Goal: Task Accomplishment & Management: Complete application form

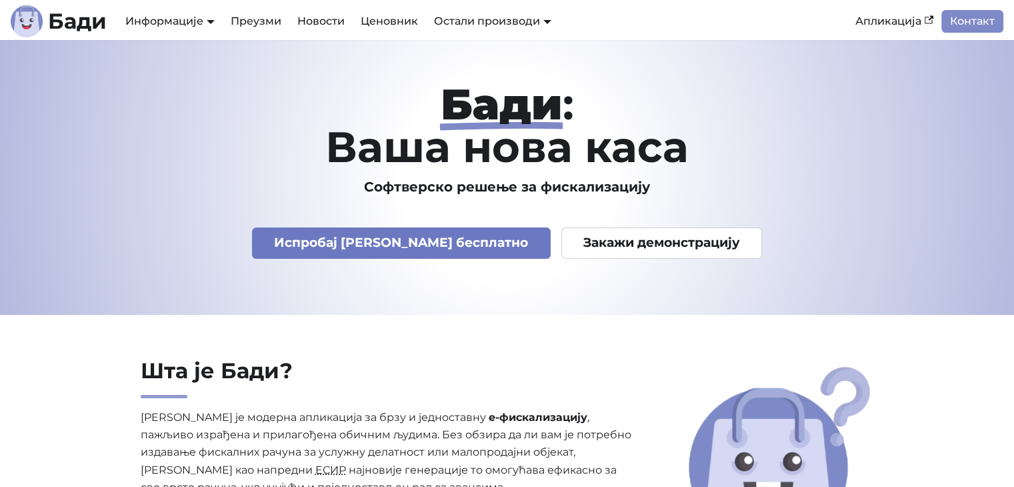
click at [420, 244] on link "Испробај Бади бесплатно" at bounding box center [401, 242] width 299 height 31
click at [429, 238] on link "Испробај Бади бесплатно" at bounding box center [401, 242] width 299 height 31
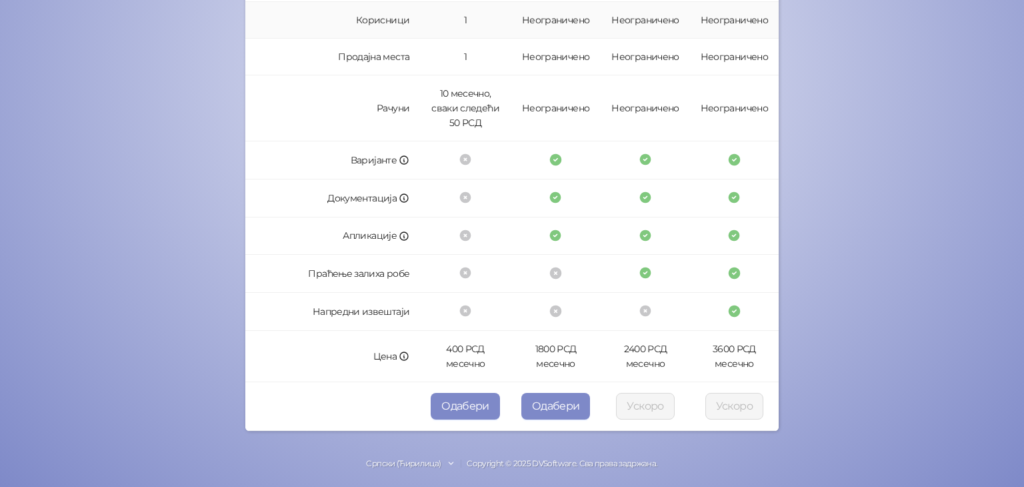
scroll to position [381, 0]
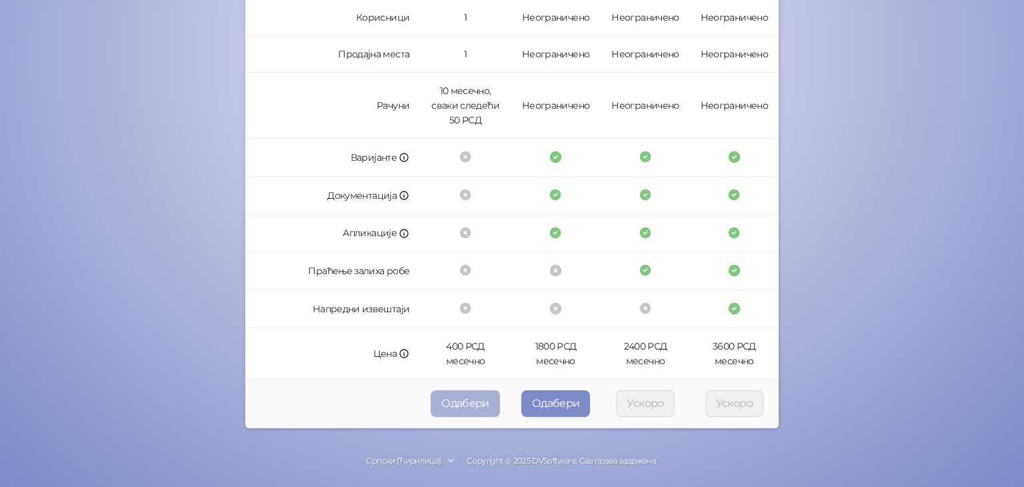
click at [459, 401] on button "Одабери" at bounding box center [465, 403] width 69 height 27
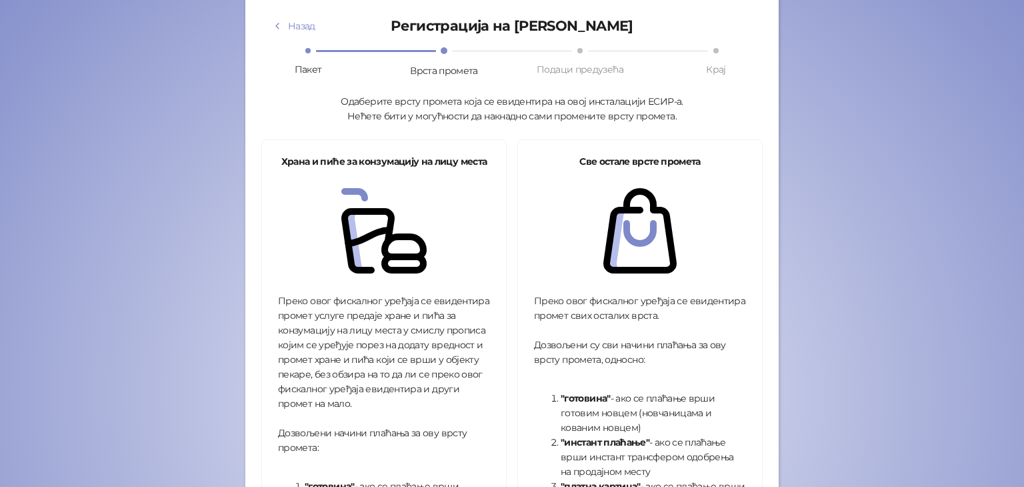
scroll to position [15, 0]
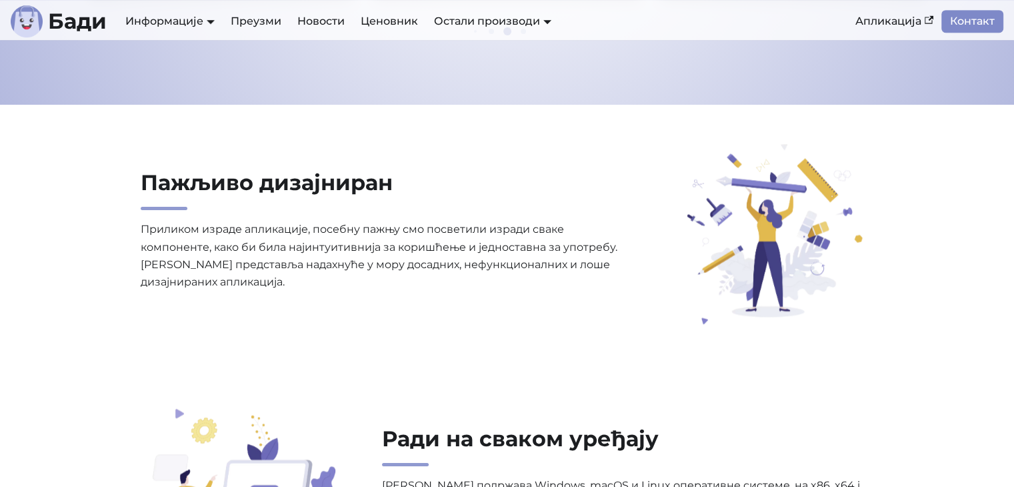
scroll to position [733, 0]
